Goal: Contribute content: Contribute content

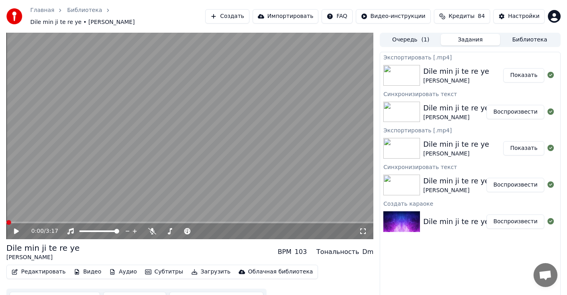
click at [14, 228] on icon at bounding box center [22, 231] width 19 height 6
click at [34, 221] on span at bounding box center [189, 222] width 367 height 2
click at [52, 217] on video at bounding box center [189, 136] width 367 height 206
click at [53, 221] on span at bounding box center [189, 222] width 367 height 2
click at [36, 221] on span at bounding box center [20, 222] width 29 height 2
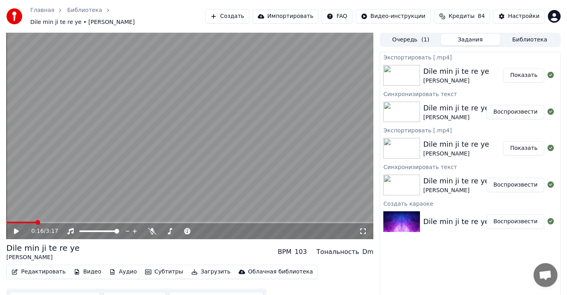
click at [19, 228] on icon at bounding box center [22, 231] width 19 height 6
click at [17, 229] on icon at bounding box center [16, 231] width 4 height 5
click at [249, 11] on button "Создать" at bounding box center [227, 16] width 44 height 14
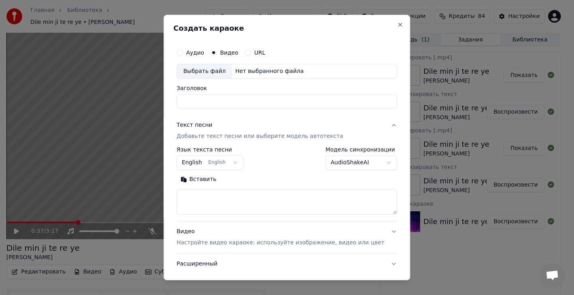
click at [211, 74] on div "Выбрать файл" at bounding box center [204, 71] width 55 height 14
type input "**********"
click at [208, 149] on label "Язык текста песни" at bounding box center [209, 150] width 67 height 6
click at [219, 161] on body "Главная Библиотека Dile min ji te re ye • [PERSON_NAME] Импортировать FAQ Видео…" at bounding box center [283, 147] width 567 height 295
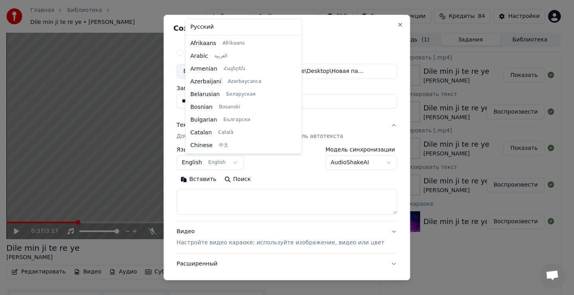
scroll to position [64, 0]
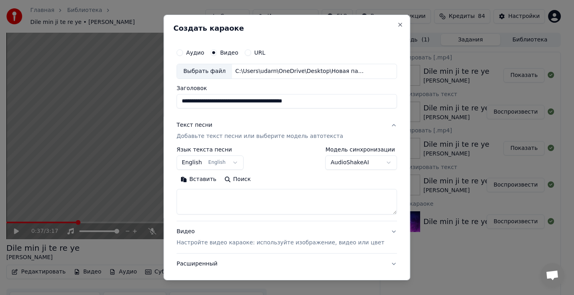
click at [208, 163] on body "Главная Библиотека Dile min ji te re ye • [PERSON_NAME] Импортировать FAQ Видео…" at bounding box center [283, 147] width 567 height 295
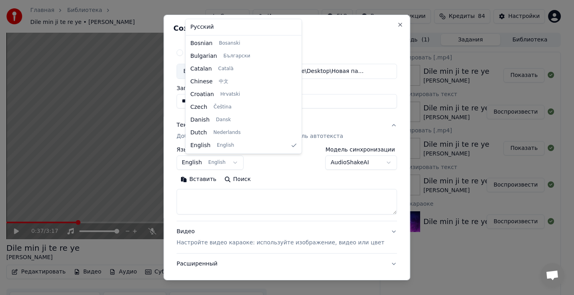
click at [209, 161] on body "Главная Библиотека Dile min ji te re ye • [PERSON_NAME] Импортировать FAQ Видео…" at bounding box center [283, 147] width 567 height 295
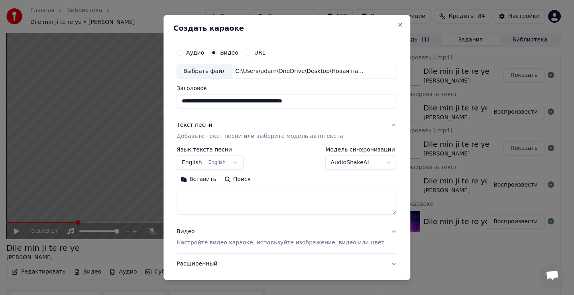
click at [208, 205] on textarea at bounding box center [286, 201] width 220 height 25
drag, startPoint x: 209, startPoint y: 206, endPoint x: 205, endPoint y: 191, distance: 15.6
click at [209, 203] on textarea at bounding box center [286, 201] width 220 height 25
click at [205, 182] on button "Вставить" at bounding box center [198, 179] width 44 height 13
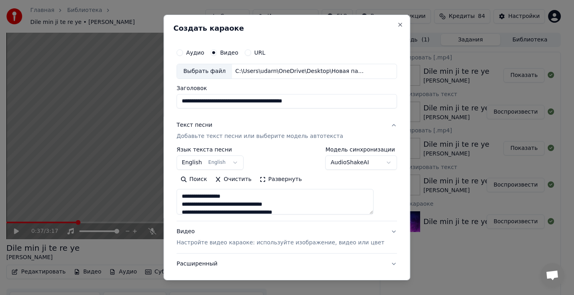
click at [212, 162] on body "Главная Библиотека Dile min ji te re ye • [PERSON_NAME] Импортировать FAQ Видео…" at bounding box center [283, 147] width 567 height 295
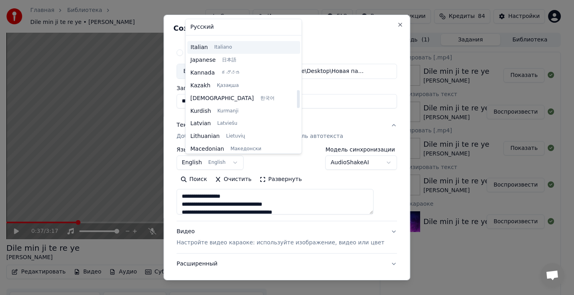
scroll to position [343, 0]
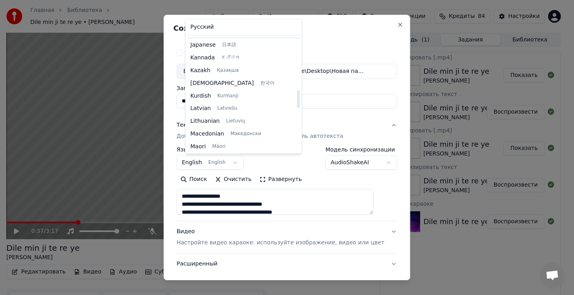
type textarea "**********"
select select "**"
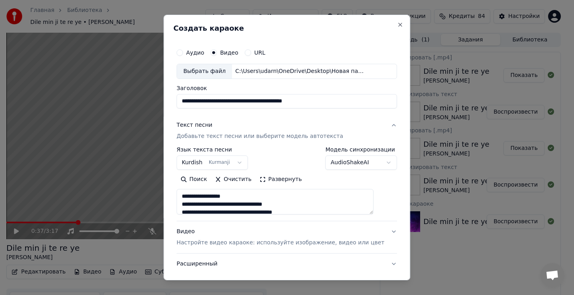
type textarea "**********"
click at [254, 102] on input "**********" at bounding box center [286, 101] width 220 height 14
type input "**********"
type textarea "**********"
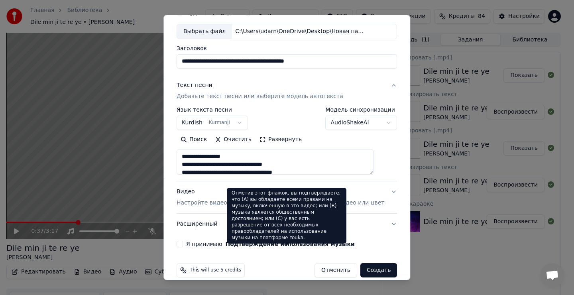
scroll to position [50, 0]
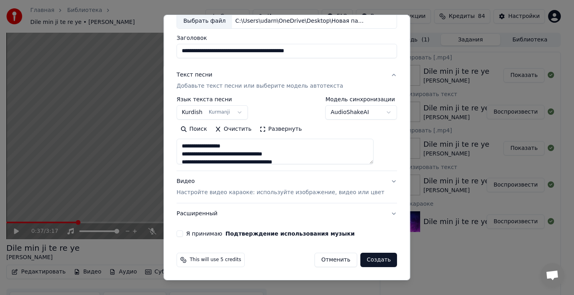
type input "**********"
click at [183, 233] on button "Я принимаю Подтверждение использования музыки" at bounding box center [179, 233] width 6 height 6
click at [378, 213] on button "Расширенный" at bounding box center [286, 213] width 220 height 21
type textarea "**********"
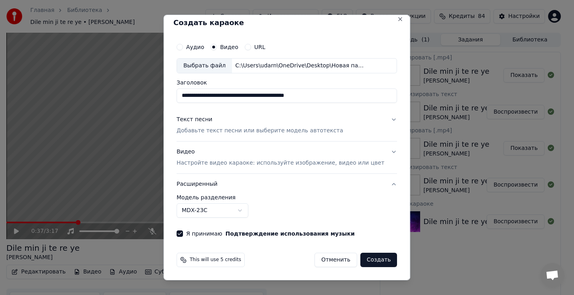
scroll to position [6, 0]
click at [378, 184] on button "Расширенный" at bounding box center [286, 184] width 220 height 21
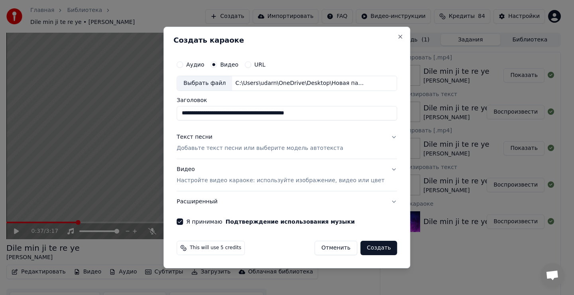
click at [382, 136] on button "Текст песни Добавьте текст песни или выберите модель автотекста" at bounding box center [286, 143] width 220 height 32
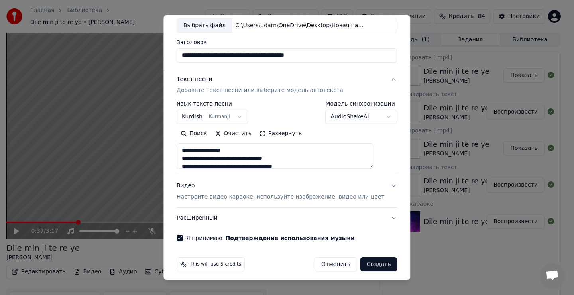
scroll to position [50, 0]
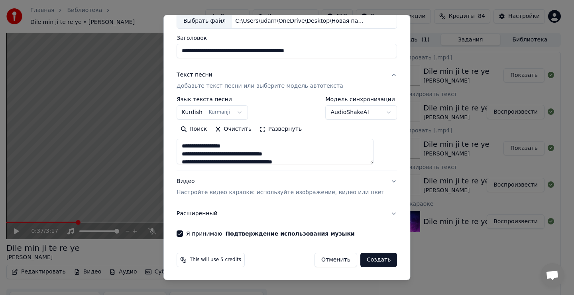
click at [363, 261] on button "Создать" at bounding box center [378, 260] width 37 height 14
type textarea "**********"
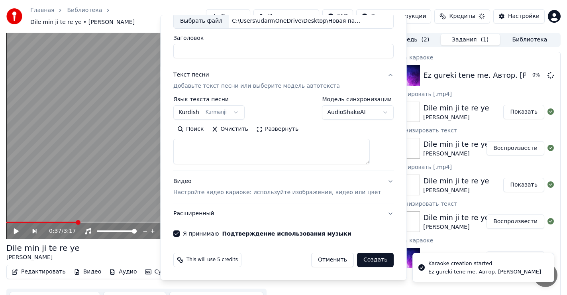
select select
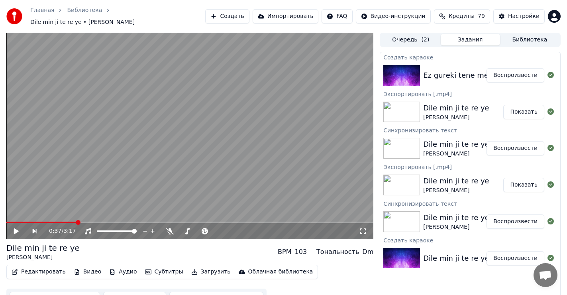
click at [523, 72] on button "Воспроизвести" at bounding box center [515, 75] width 58 height 14
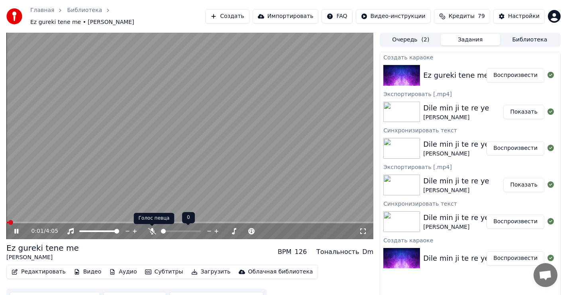
click at [153, 232] on icon at bounding box center [152, 231] width 8 height 6
click at [151, 229] on icon at bounding box center [152, 231] width 4 height 6
click at [6, 223] on span at bounding box center [6, 222] width 0 height 2
click at [16, 231] on icon at bounding box center [16, 231] width 4 height 5
click at [6, 223] on span at bounding box center [8, 222] width 5 height 5
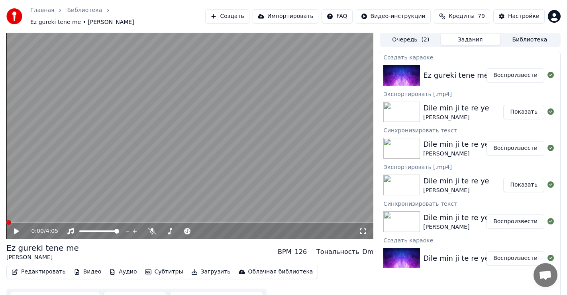
click at [36, 271] on button "Редактировать" at bounding box center [38, 271] width 61 height 11
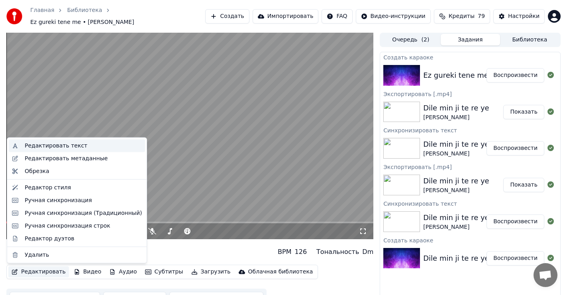
click at [53, 147] on div "Редактировать текст" at bounding box center [56, 146] width 63 height 8
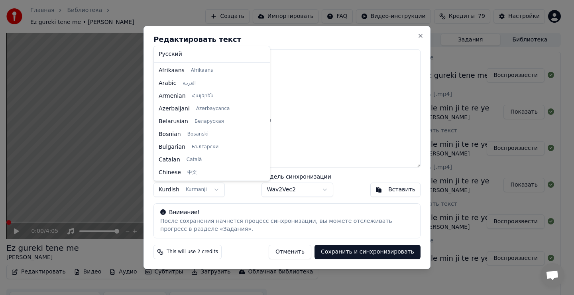
click at [182, 190] on body "Главная Библиотека Ez gureki tene me • [PERSON_NAME] Импортировать FAQ Видео-ин…" at bounding box center [283, 147] width 567 height 295
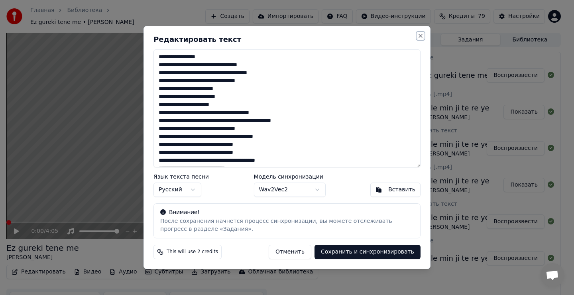
click at [419, 35] on button "Close" at bounding box center [420, 36] width 6 height 6
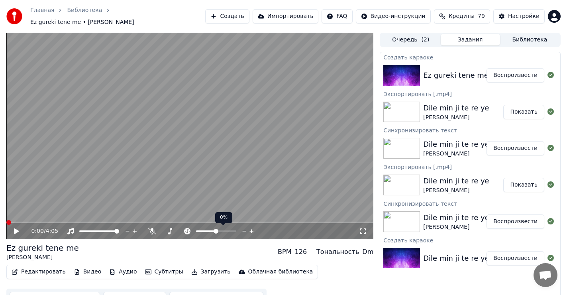
click at [244, 231] on icon at bounding box center [244, 231] width 4 height 1
click at [15, 230] on icon at bounding box center [16, 231] width 5 height 6
click at [242, 230] on icon at bounding box center [245, 231] width 8 height 8
click at [154, 231] on icon at bounding box center [152, 231] width 8 height 6
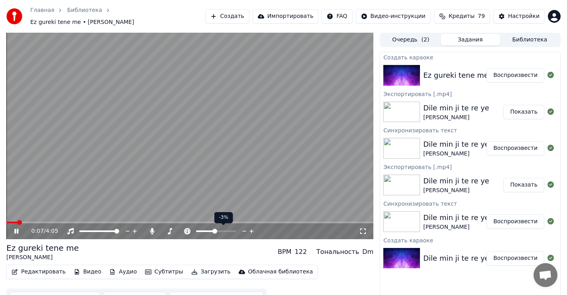
click at [243, 229] on icon at bounding box center [245, 231] width 8 height 8
click at [243, 230] on icon at bounding box center [245, 231] width 8 height 8
click at [187, 232] on icon at bounding box center [187, 231] width 8 height 6
click at [243, 231] on icon at bounding box center [245, 231] width 8 height 8
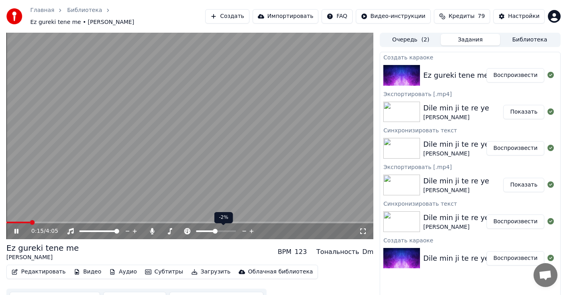
click at [243, 231] on icon at bounding box center [245, 231] width 8 height 8
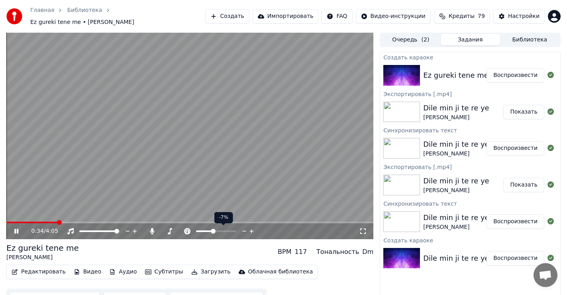
click at [250, 229] on icon at bounding box center [252, 231] width 8 height 8
click at [252, 230] on icon at bounding box center [252, 231] width 8 height 8
click at [251, 229] on icon at bounding box center [252, 231] width 8 height 8
click at [243, 229] on icon at bounding box center [245, 231] width 8 height 8
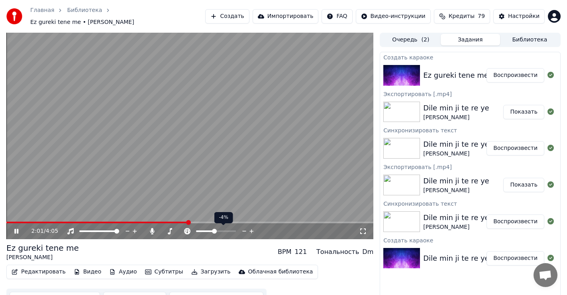
click at [250, 230] on icon at bounding box center [252, 231] width 8 height 8
click at [243, 230] on icon at bounding box center [245, 231] width 8 height 8
click at [34, 272] on button "Редактировать" at bounding box center [38, 271] width 61 height 11
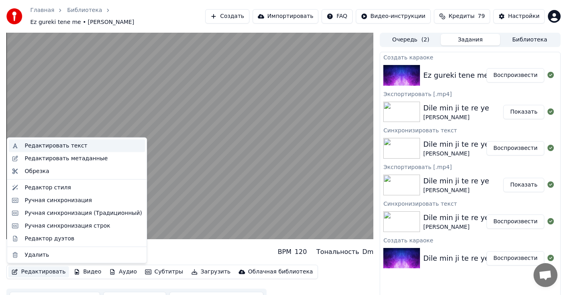
click at [57, 141] on div "Редактировать текст" at bounding box center [77, 145] width 136 height 13
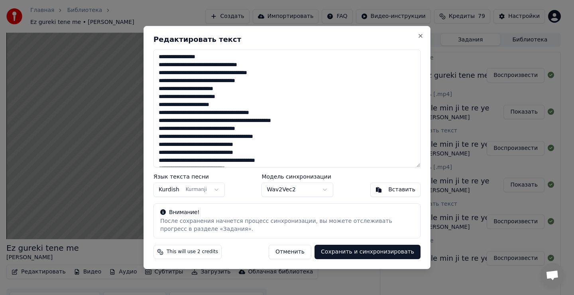
click at [168, 188] on body "Главная Библиотека Ez gureki tene me • [PERSON_NAME] Импортировать FAQ Видео-ин…" at bounding box center [283, 147] width 567 height 295
click at [297, 251] on button "Отменить" at bounding box center [289, 252] width 43 height 14
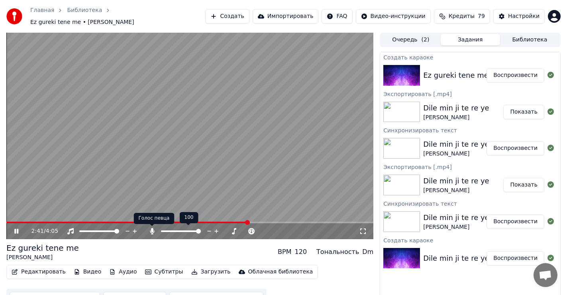
click at [152, 230] on icon at bounding box center [152, 231] width 4 height 6
click at [41, 270] on button "Редактировать" at bounding box center [38, 271] width 61 height 11
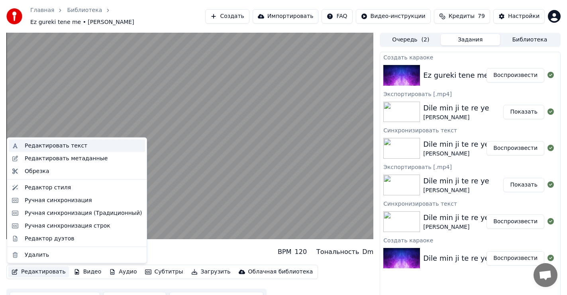
click at [54, 148] on div "Редактировать текст" at bounding box center [56, 146] width 63 height 8
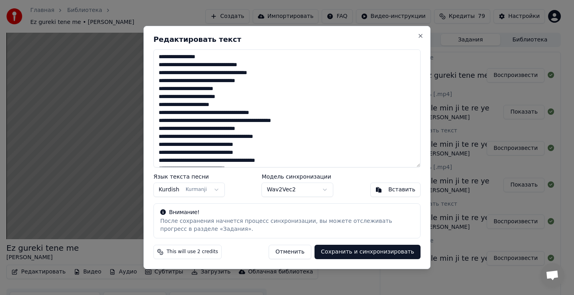
click at [185, 190] on body "Главная Библиотека Ez gureki tene me • [PERSON_NAME] Импортировать FAQ Видео-ин…" at bounding box center [283, 147] width 567 height 295
click at [376, 253] on button "Сохранить и синхронизировать" at bounding box center [367, 252] width 106 height 14
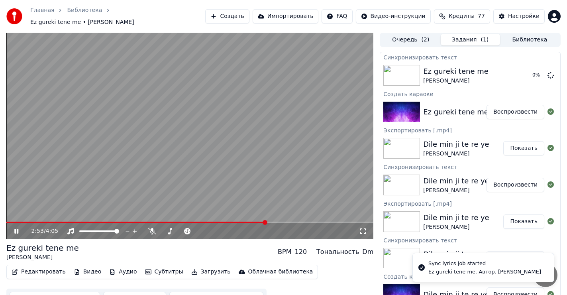
click at [14, 231] on icon at bounding box center [22, 231] width 19 height 6
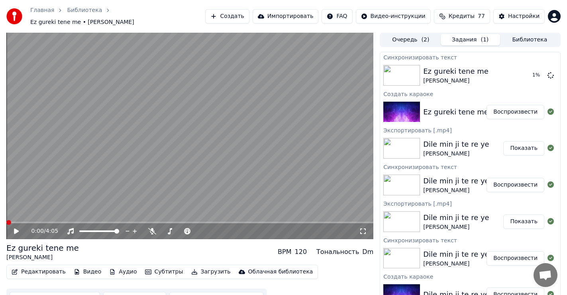
click at [6, 225] on span at bounding box center [8, 222] width 5 height 5
click at [152, 229] on icon at bounding box center [152, 231] width 8 height 6
click at [251, 230] on icon at bounding box center [252, 231] width 8 height 8
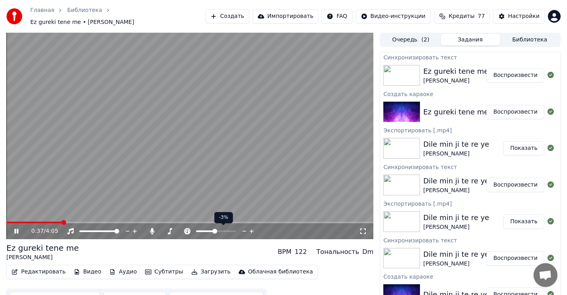
click at [251, 230] on icon at bounding box center [252, 231] width 8 height 8
click at [192, 271] on button "Загрузить" at bounding box center [211, 271] width 46 height 11
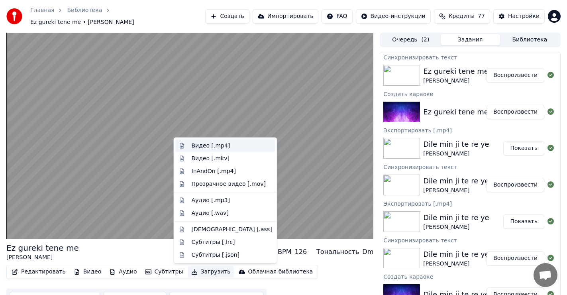
click at [196, 147] on div "Видео [.mp4]" at bounding box center [211, 146] width 39 height 8
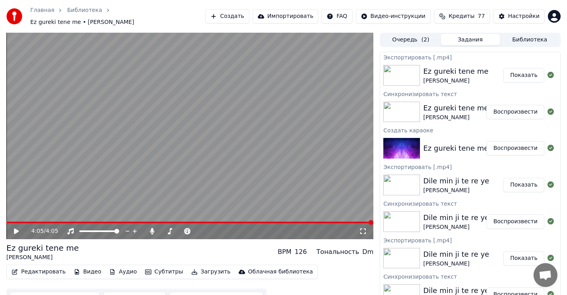
click at [516, 76] on button "Показать" at bounding box center [523, 75] width 41 height 14
click at [152, 232] on icon at bounding box center [152, 231] width 4 height 6
click at [16, 232] on icon at bounding box center [16, 231] width 5 height 6
click at [17, 231] on icon at bounding box center [16, 231] width 4 height 5
click at [6, 223] on span at bounding box center [8, 222] width 5 height 5
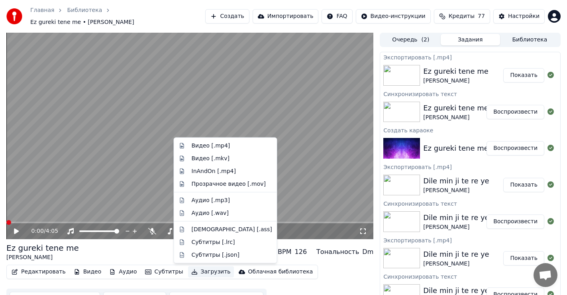
click at [194, 272] on button "Загрузить" at bounding box center [211, 271] width 46 height 11
click at [203, 147] on div "Видео [.mp4]" at bounding box center [211, 146] width 39 height 8
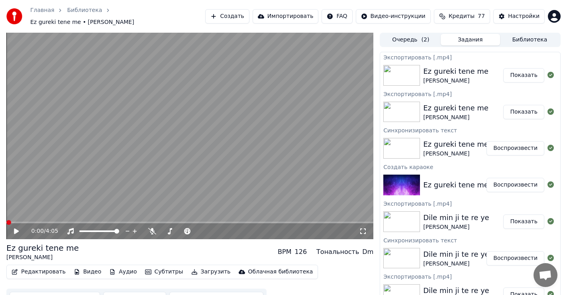
click at [518, 74] on button "Показать" at bounding box center [523, 75] width 41 height 14
